Goal: Task Accomplishment & Management: Manage account settings

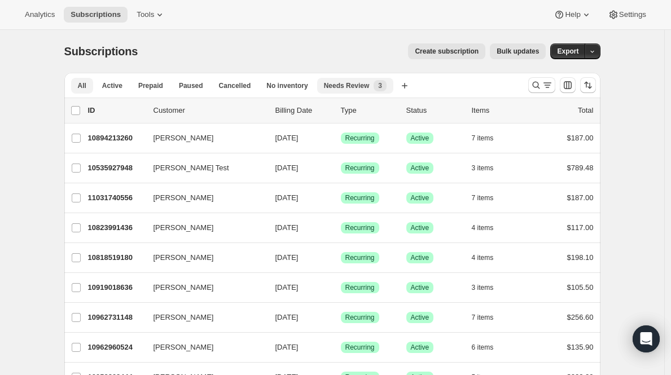
click at [376, 81] on div "Needs Review New 3" at bounding box center [355, 85] width 63 height 11
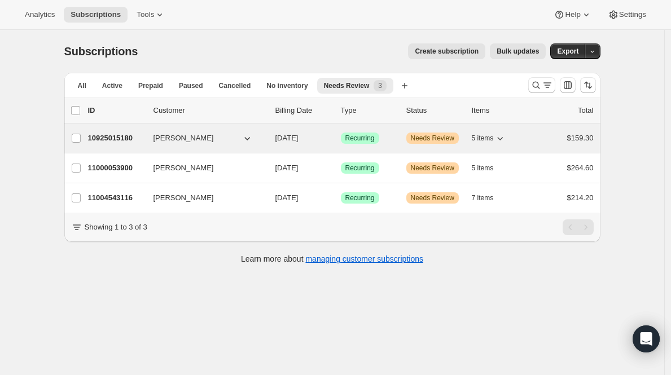
click at [120, 136] on p "10925015180" at bounding box center [116, 138] width 56 height 11
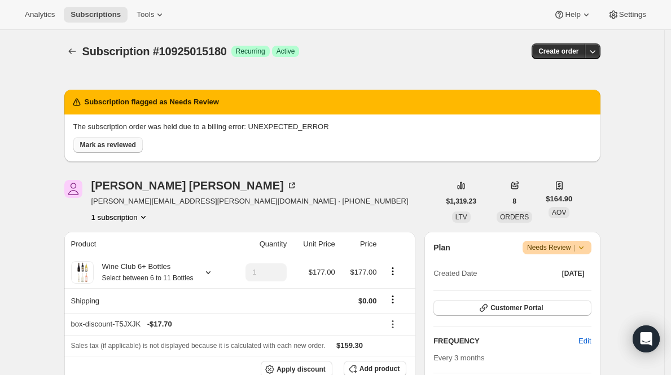
click at [109, 144] on span "Mark as reviewed" at bounding box center [108, 145] width 56 height 9
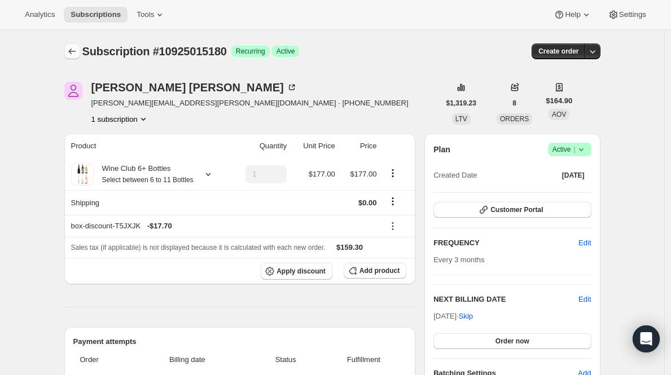
click at [75, 52] on icon "Subscriptions" at bounding box center [72, 51] width 11 height 11
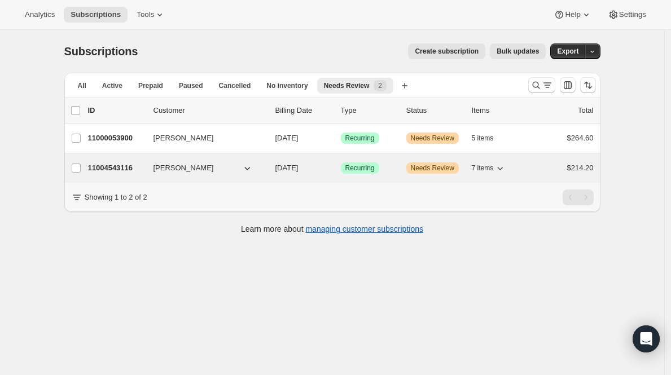
click at [124, 169] on p "11004543116" at bounding box center [116, 168] width 56 height 11
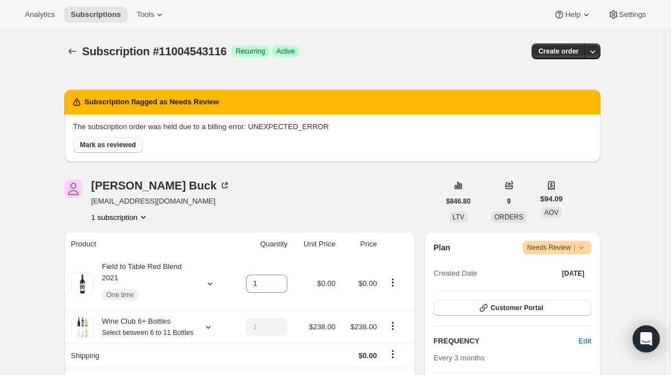
click at [104, 143] on span "Mark as reviewed" at bounding box center [108, 145] width 56 height 9
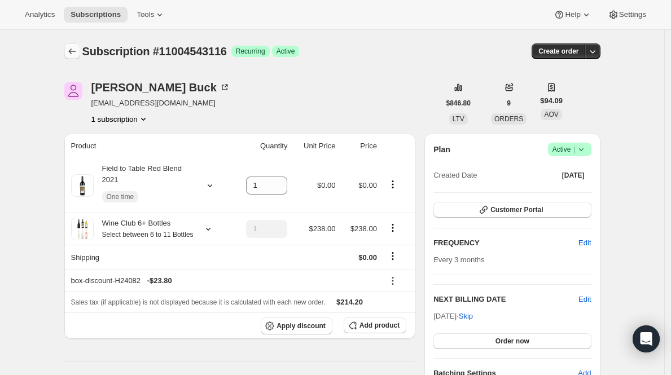
click at [75, 46] on icon "Subscriptions" at bounding box center [72, 51] width 11 height 11
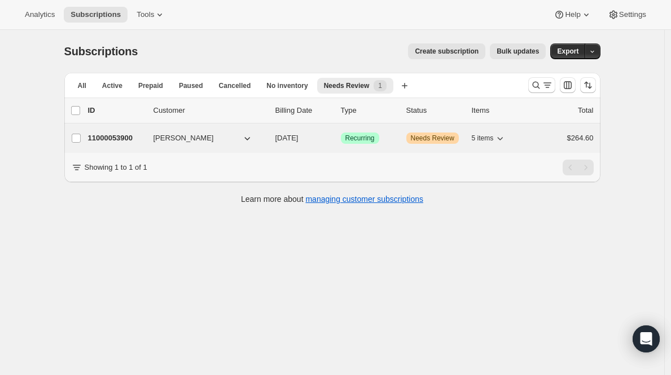
click at [139, 136] on p "11000053900" at bounding box center [116, 138] width 56 height 11
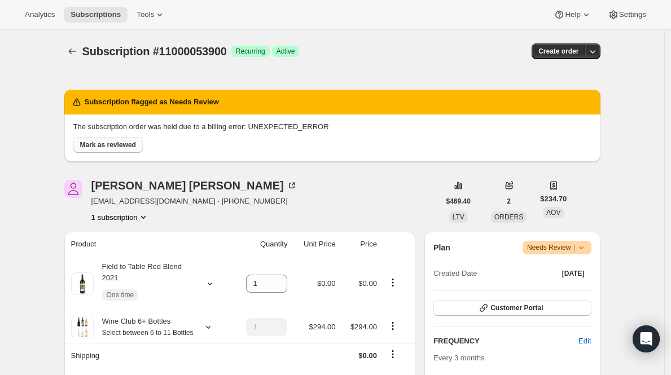
click at [121, 146] on span "Mark as reviewed" at bounding box center [108, 145] width 56 height 9
